Goal: Task Accomplishment & Management: Use online tool/utility

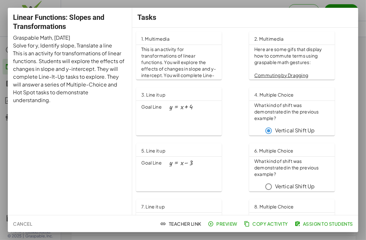
click at [162, 38] on span "1. Multimedia" at bounding box center [155, 39] width 28 height 6
click at [314, 223] on span "Assign to Students" at bounding box center [324, 223] width 57 height 6
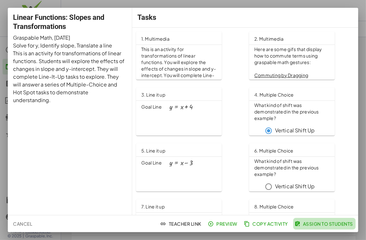
click at [307, 224] on span "Assign to Students" at bounding box center [324, 223] width 57 height 6
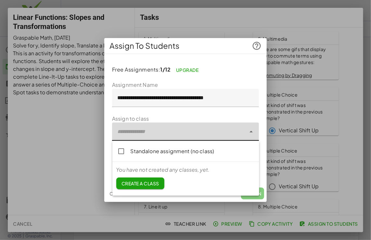
click at [170, 129] on div at bounding box center [179, 131] width 134 height 18
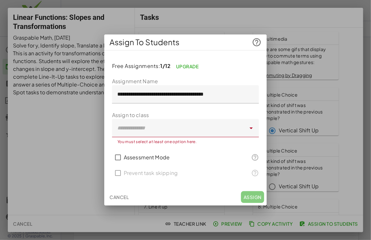
click at [160, 153] on label "Assessment Mode" at bounding box center [147, 157] width 46 height 16
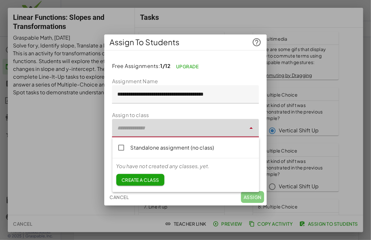
click at [139, 128] on div at bounding box center [179, 128] width 134 height 18
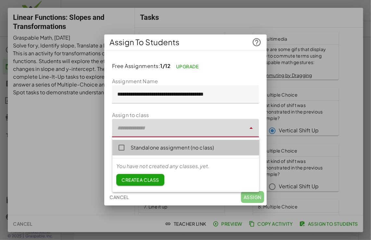
click at [136, 150] on div "Standalone assignment (no class)" at bounding box center [192, 147] width 123 height 8
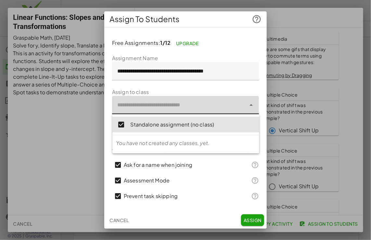
click at [249, 106] on icon at bounding box center [251, 105] width 8 height 8
click at [158, 145] on p "You have not created any classes, yet." at bounding box center [185, 143] width 139 height 8
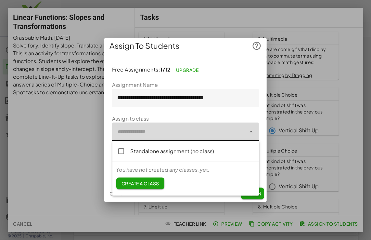
click at [166, 152] on div "Standalone assignment (no class)" at bounding box center [192, 151] width 123 height 8
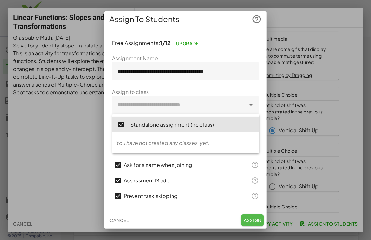
click at [255, 220] on span "Assign" at bounding box center [252, 220] width 18 height 6
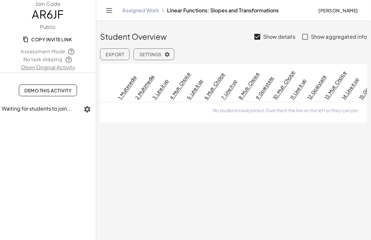
click at [117, 54] on span "Export" at bounding box center [115, 54] width 19 height 6
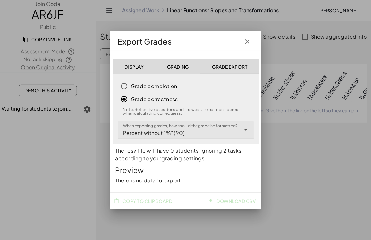
click at [247, 39] on icon "button" at bounding box center [247, 42] width 8 height 8
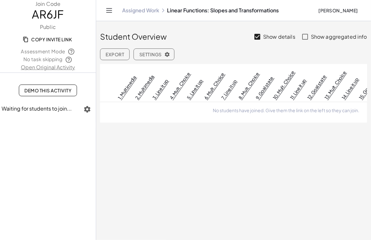
click at [48, 38] on span "Copy Invite Link" at bounding box center [48, 39] width 48 height 6
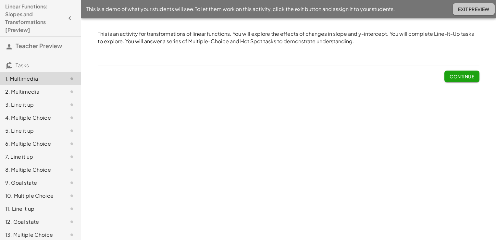
click at [467, 7] on span "Exit Preview" at bounding box center [473, 9] width 31 height 6
